Goal: Information Seeking & Learning: Find specific fact

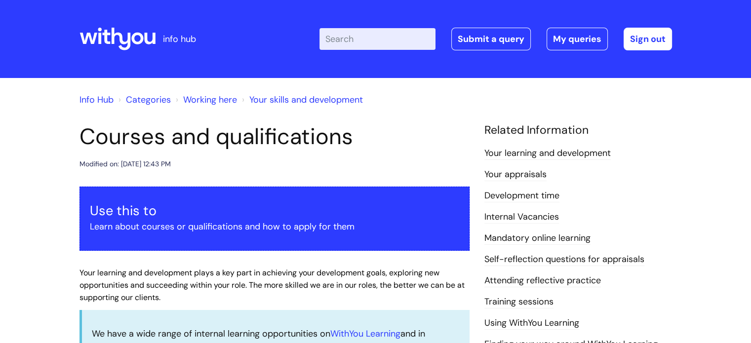
click at [376, 39] on input "Enter your search term here..." at bounding box center [377, 39] width 116 height 22
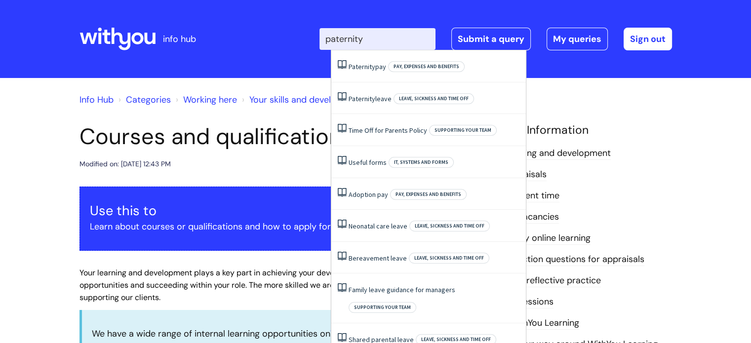
type input "paternity"
click button "Search" at bounding box center [0, 0] width 0 height 0
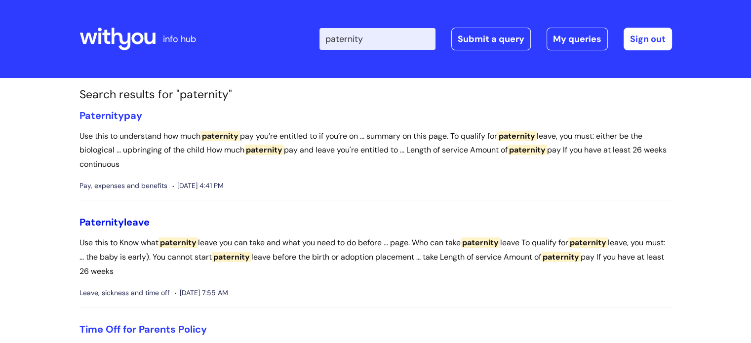
click at [132, 224] on link "Paternity leave" at bounding box center [114, 222] width 70 height 13
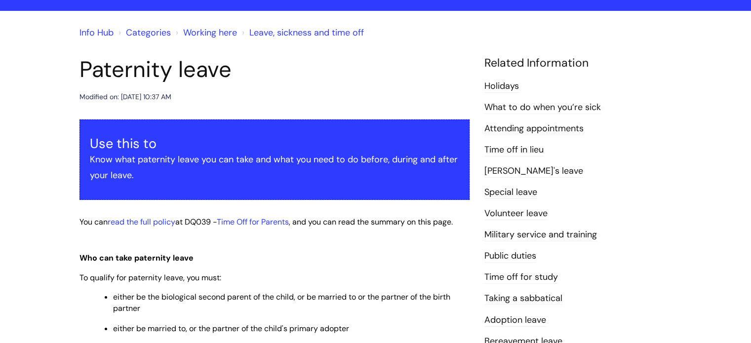
scroll to position [60, 0]
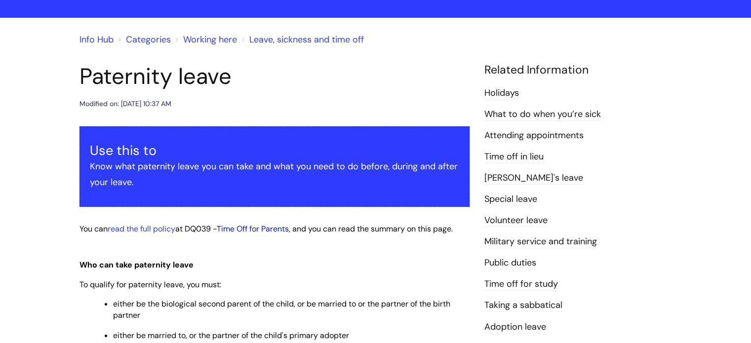
click at [262, 225] on link "Time Off for Parents" at bounding box center [253, 229] width 72 height 10
